Goal: Information Seeking & Learning: Learn about a topic

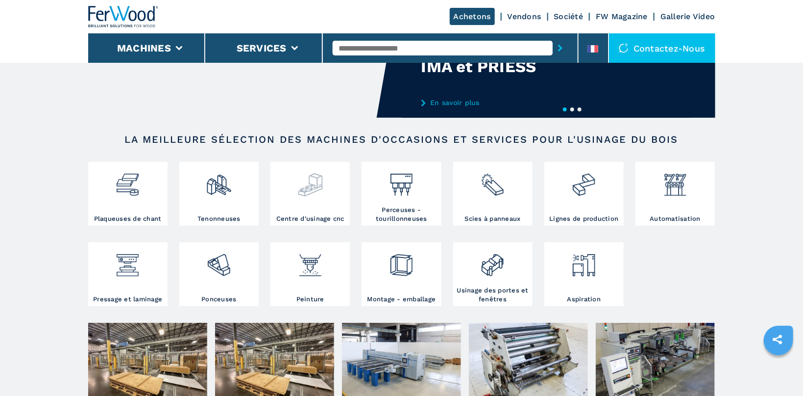
scroll to position [104, 0]
click at [315, 180] on img at bounding box center [311, 180] width 26 height 33
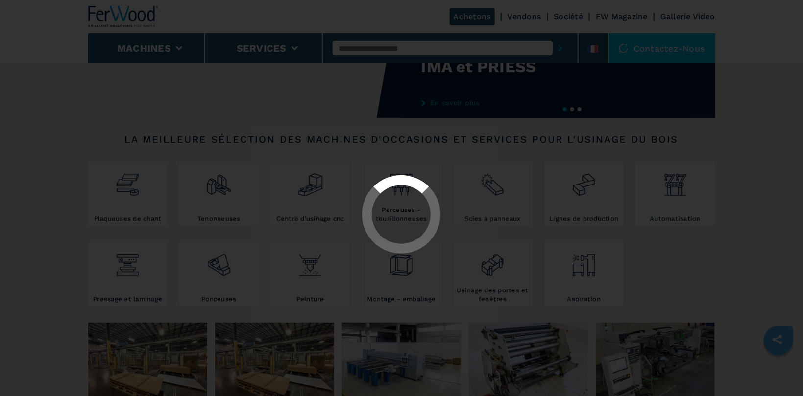
select select "**********"
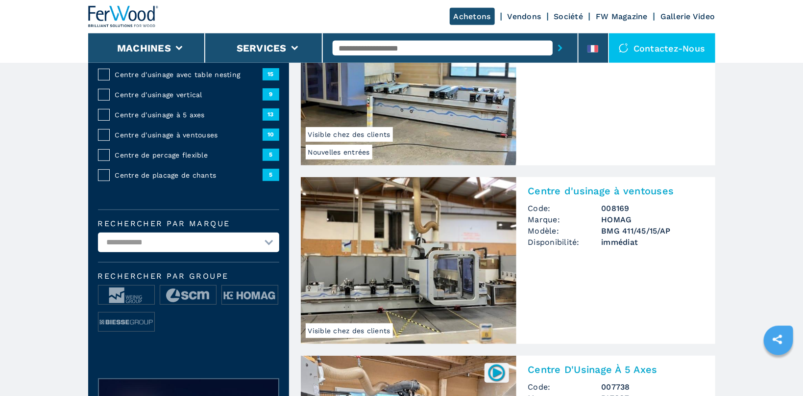
scroll to position [104, 0]
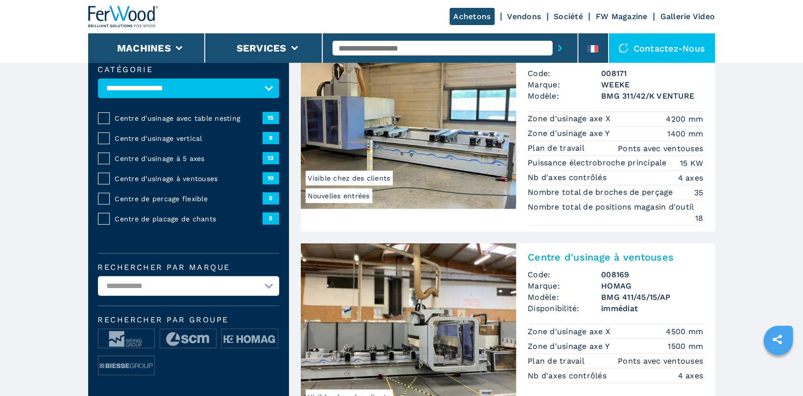
click at [152, 158] on span "Centre d'usinage à 5 axes" at bounding box center [189, 158] width 148 height 10
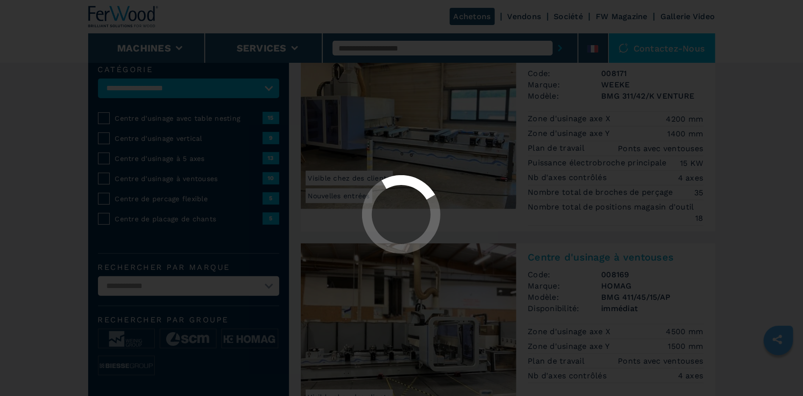
select select "**********"
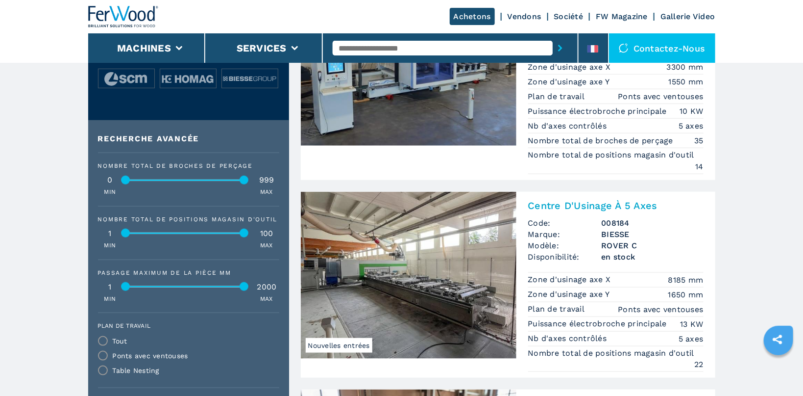
scroll to position [397, 0]
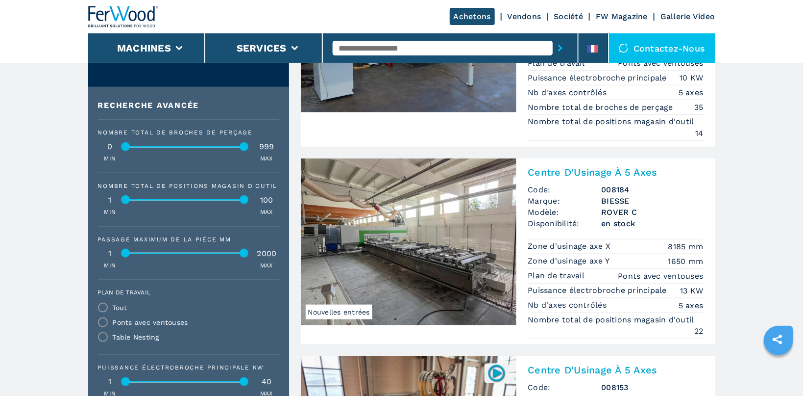
click at [420, 235] on img at bounding box center [409, 241] width 216 height 167
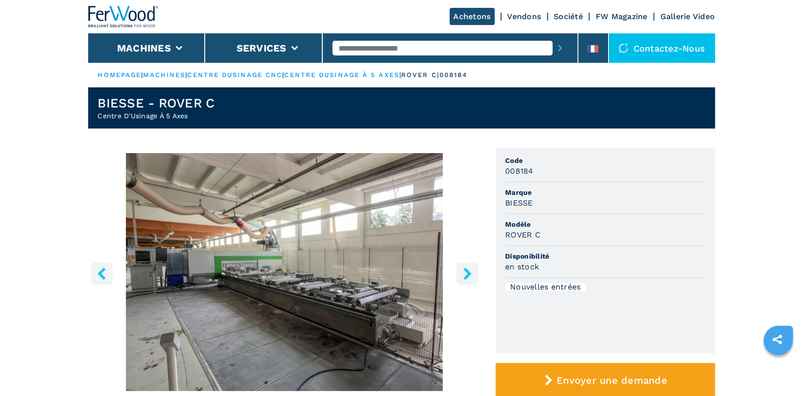
click at [469, 267] on button "right-button" at bounding box center [468, 273] width 22 height 22
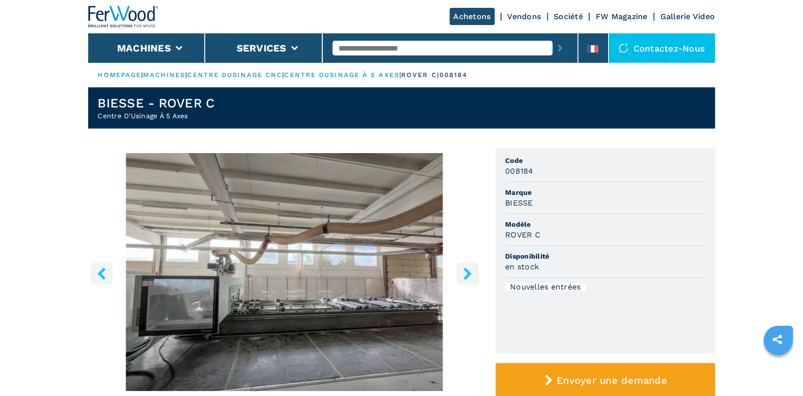
click at [470, 272] on icon "right-button" at bounding box center [468, 273] width 8 height 12
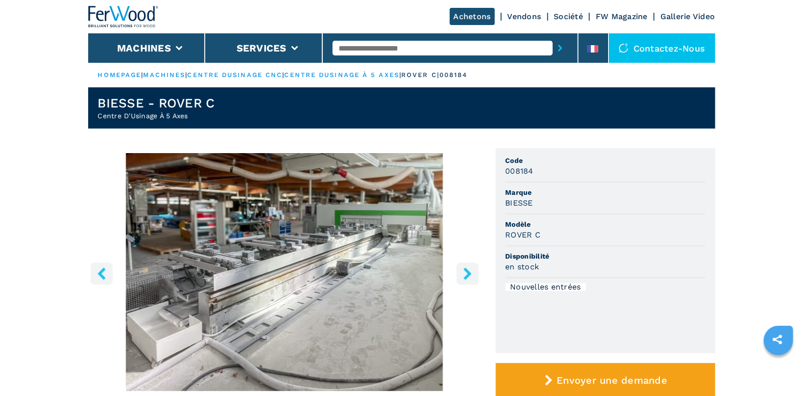
click at [384, 267] on img "Go to Slide 3" at bounding box center [284, 272] width 393 height 238
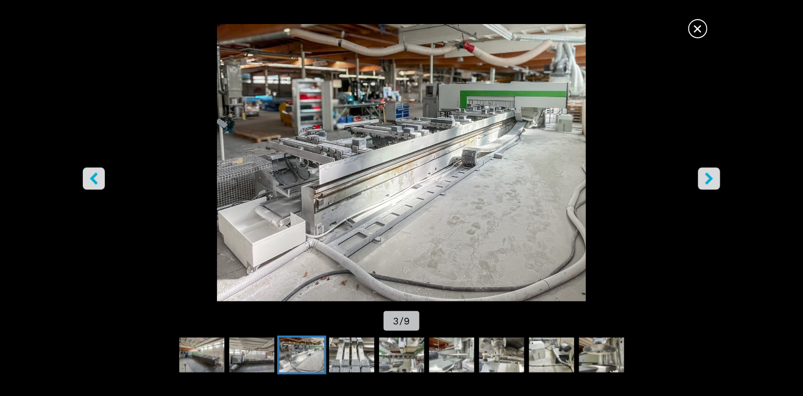
click at [717, 179] on button "right-button" at bounding box center [709, 178] width 22 height 22
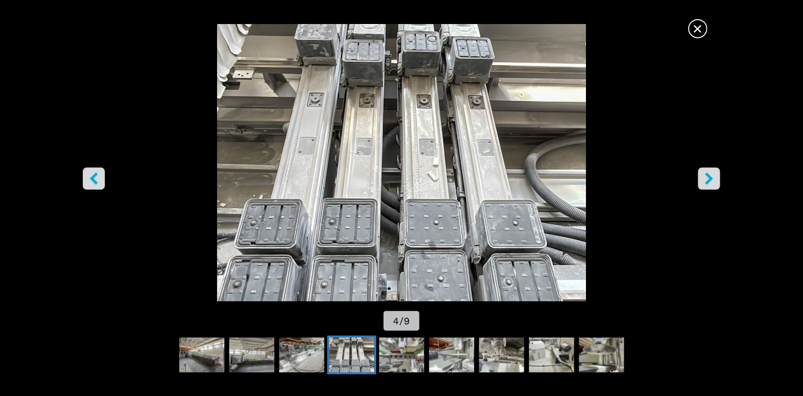
click at [717, 179] on button "right-button" at bounding box center [709, 178] width 22 height 22
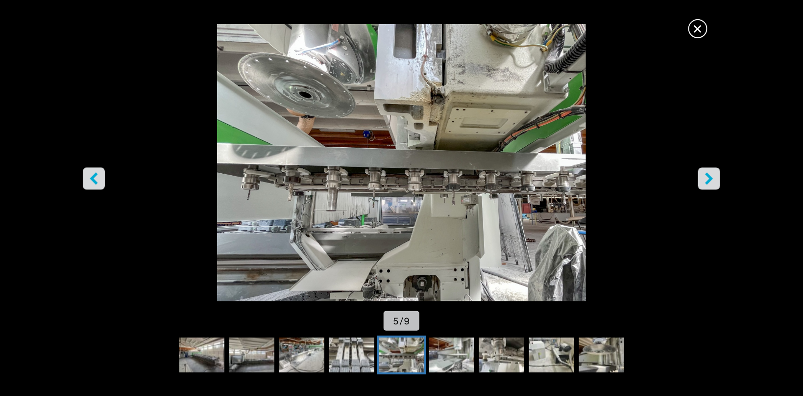
click at [717, 179] on button "right-button" at bounding box center [709, 178] width 22 height 22
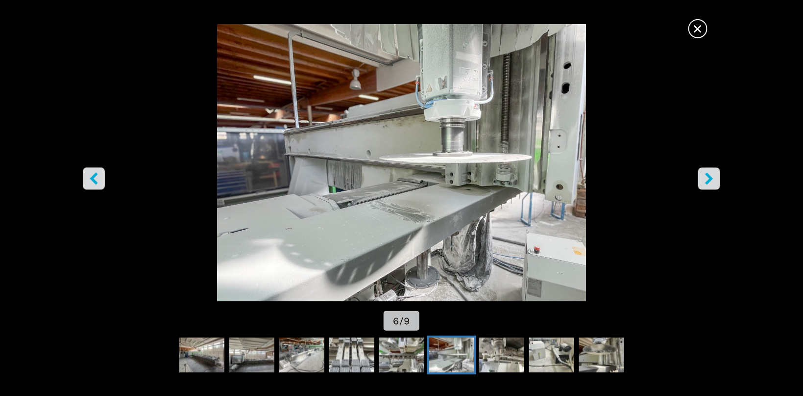
click at [717, 179] on button "right-button" at bounding box center [709, 178] width 22 height 22
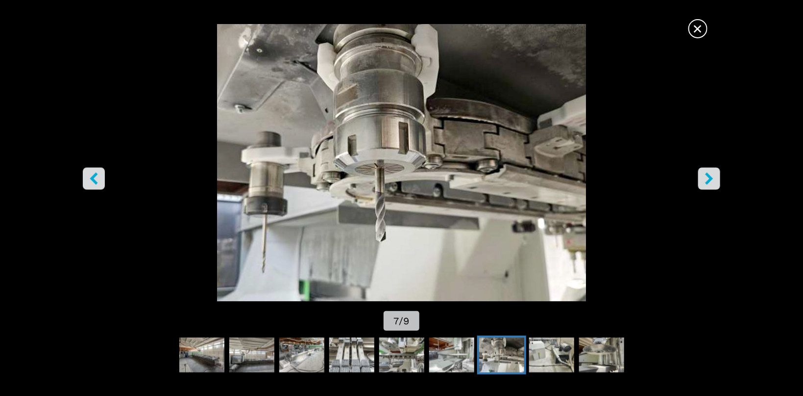
click at [717, 179] on button "right-button" at bounding box center [709, 178] width 22 height 22
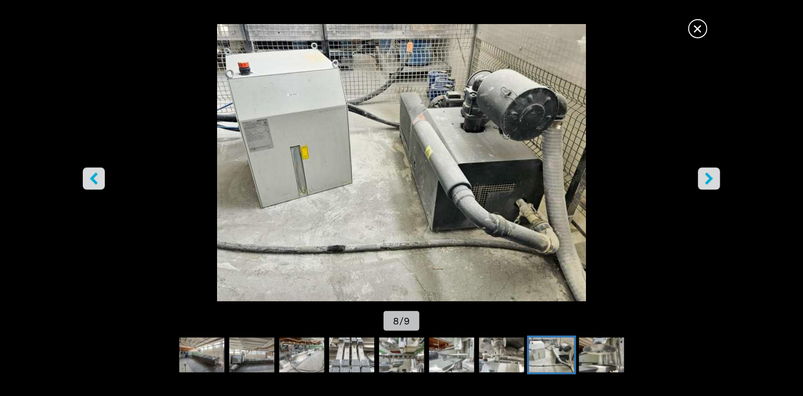
click at [717, 179] on button "right-button" at bounding box center [709, 178] width 22 height 22
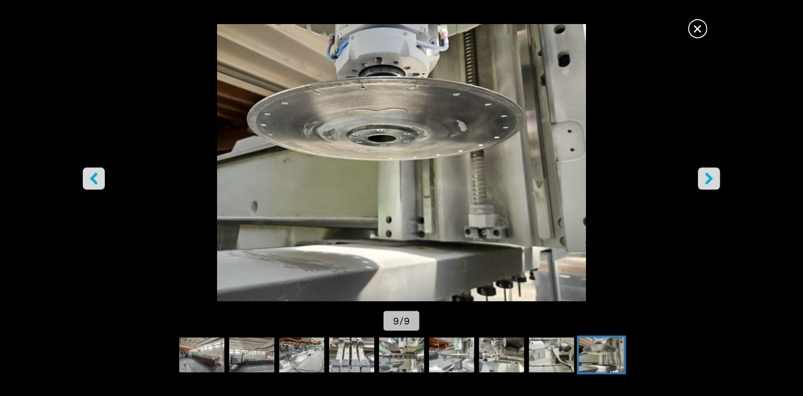
click at [717, 179] on button "right-button" at bounding box center [709, 178] width 22 height 22
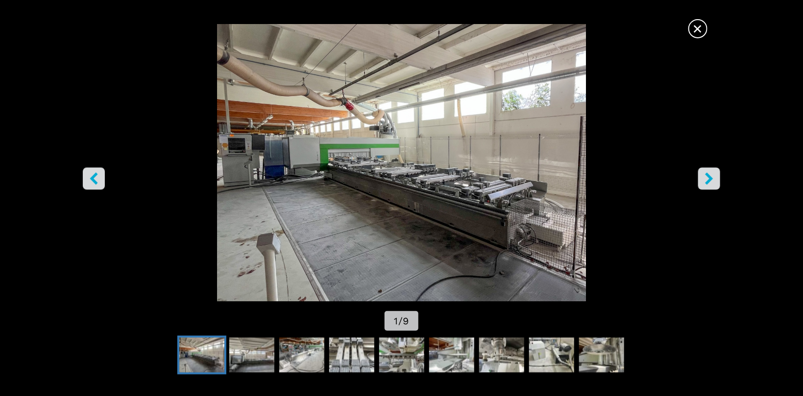
click at [717, 179] on button "right-button" at bounding box center [709, 178] width 22 height 22
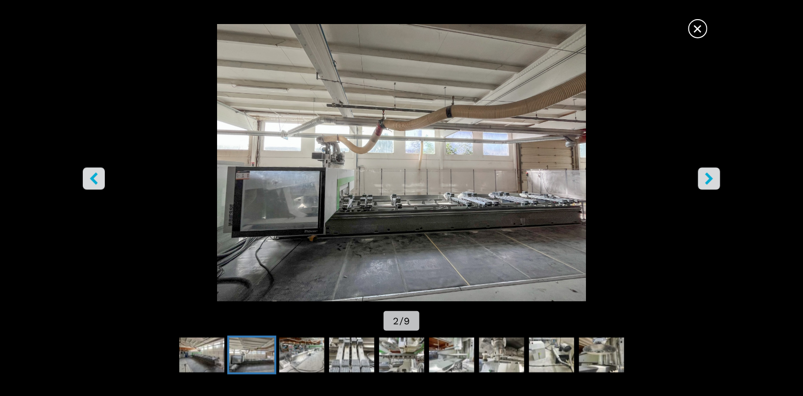
click at [717, 179] on button "right-button" at bounding box center [709, 178] width 22 height 22
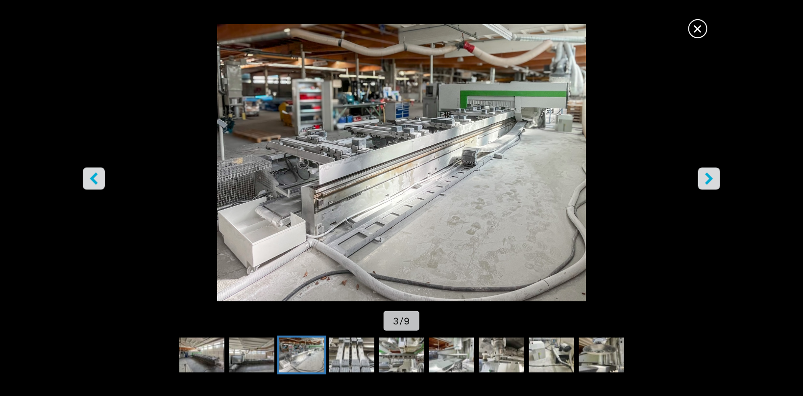
click at [716, 179] on button "right-button" at bounding box center [709, 178] width 22 height 22
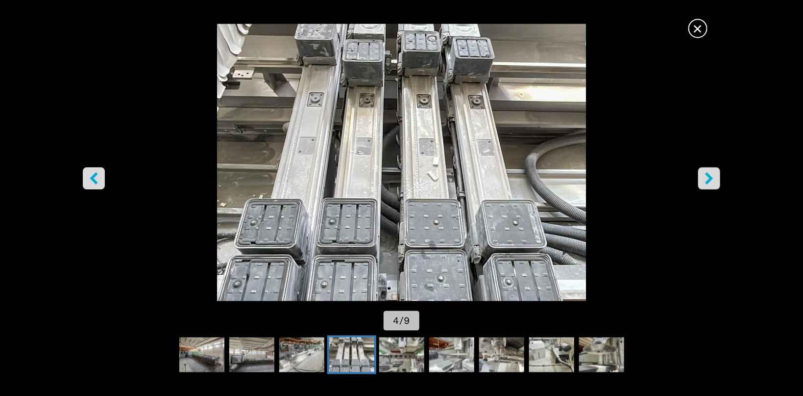
scroll to position [208, 0]
click at [707, 176] on icon "right-button" at bounding box center [709, 178] width 12 height 12
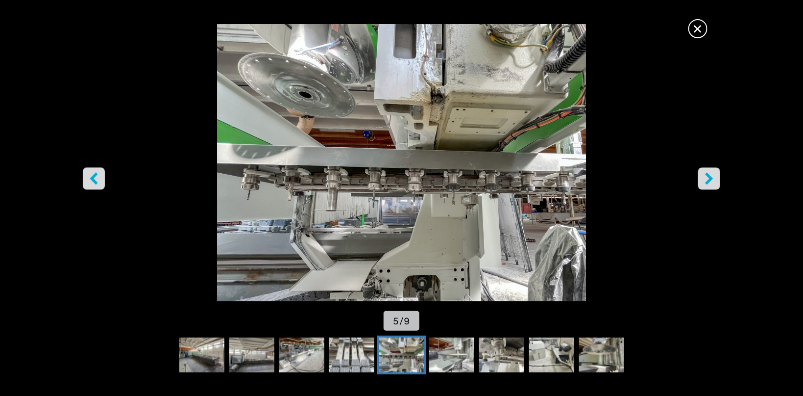
click at [707, 174] on icon "right-button" at bounding box center [710, 178] width 8 height 12
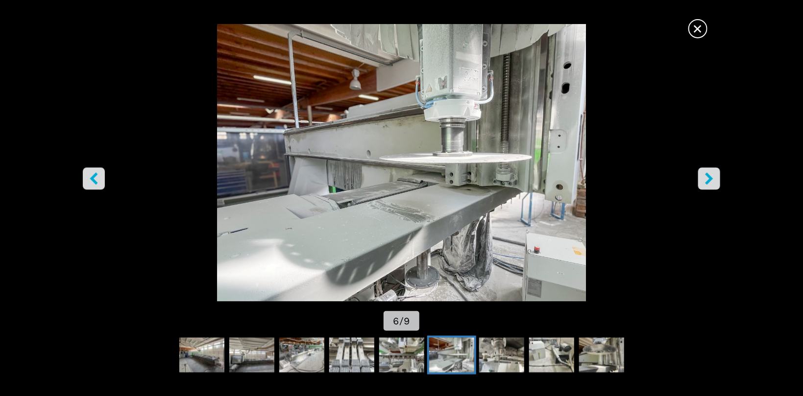
click at [707, 174] on icon "right-button" at bounding box center [710, 178] width 8 height 12
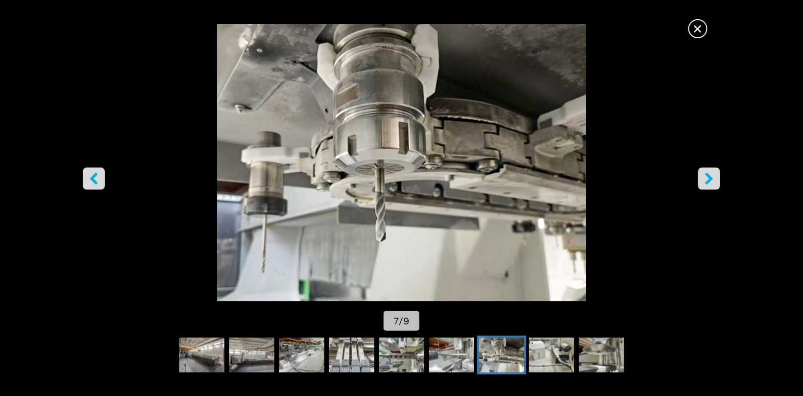
click at [700, 28] on span "×" at bounding box center [698, 26] width 17 height 17
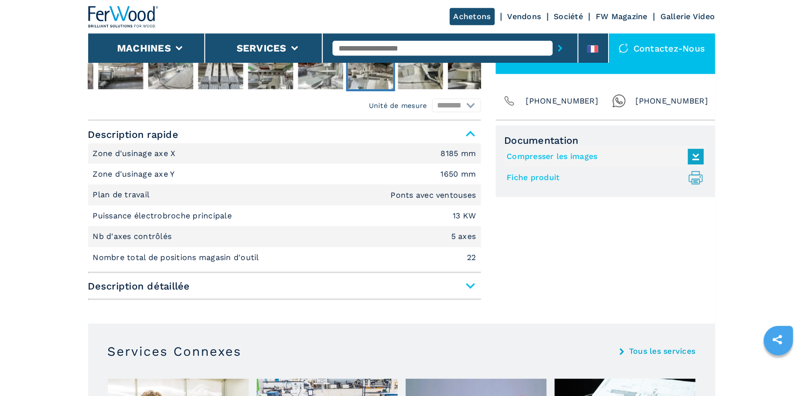
scroll to position [416, 0]
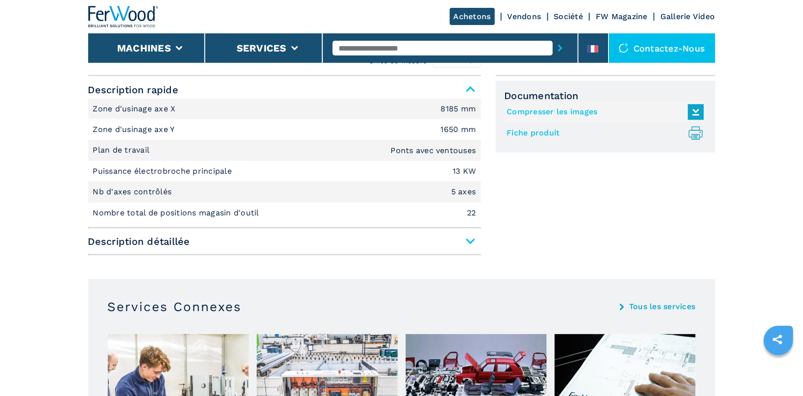
click at [468, 242] on span "Description détaillée" at bounding box center [284, 241] width 393 height 18
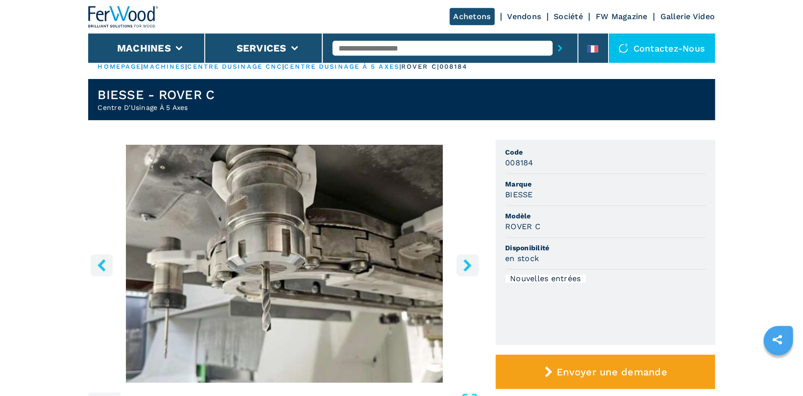
scroll to position [0, 0]
